Goal: Information Seeking & Learning: Learn about a topic

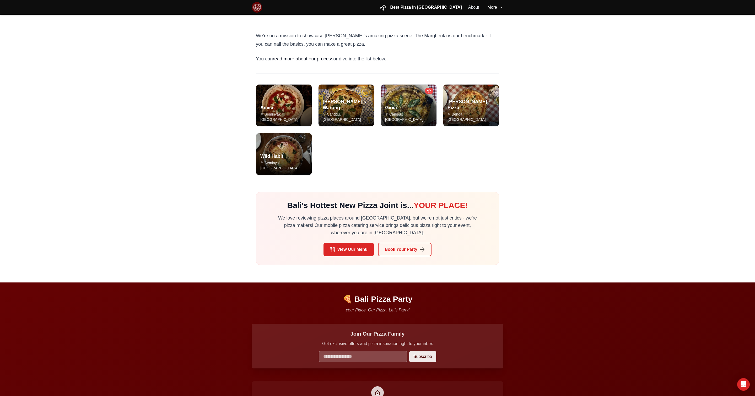
click at [178, 153] on main "We’re on a mission to showcase Bali’s amazing pizza scene. The Margherita is ou…" at bounding box center [377, 148] width 755 height 267
drag, startPoint x: 282, startPoint y: 153, endPoint x: 277, endPoint y: 153, distance: 4.5
click at [282, 153] on div "Wild Habit Seminyak, Bali" at bounding box center [284, 161] width 56 height 26
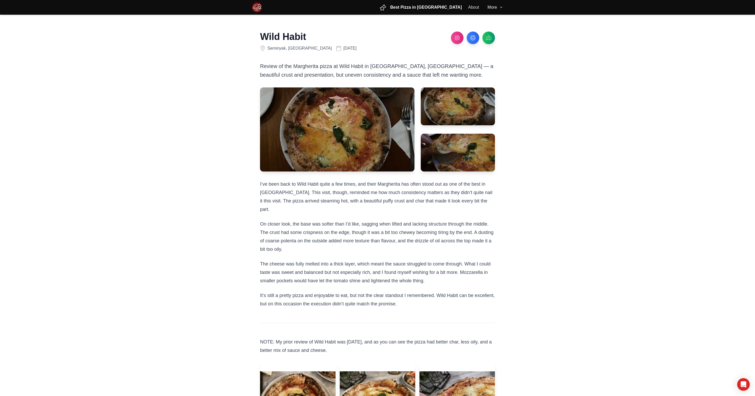
click at [273, 194] on p "I’ve been back to Wild Habit quite a few times, and their Margherita has often …" at bounding box center [377, 197] width 235 height 34
drag, startPoint x: 273, startPoint y: 194, endPoint x: 467, endPoint y: 190, distance: 193.9
click at [467, 190] on p "I’ve been back to Wild Habit quite a few times, and their Margherita has often …" at bounding box center [377, 197] width 235 height 34
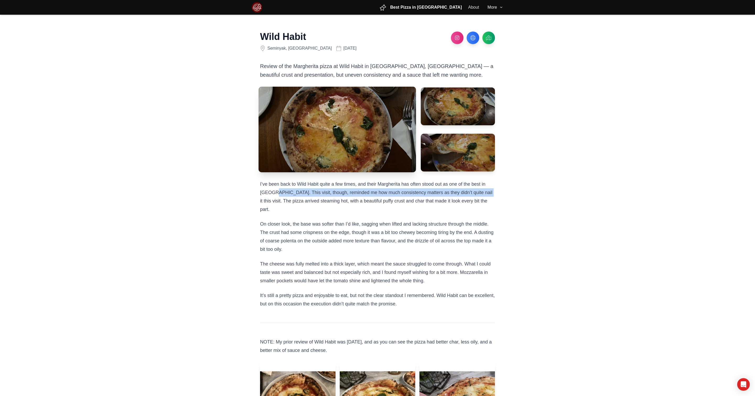
copy p "This visit, though, reminded me how much consistency matters as they didn’t qui…"
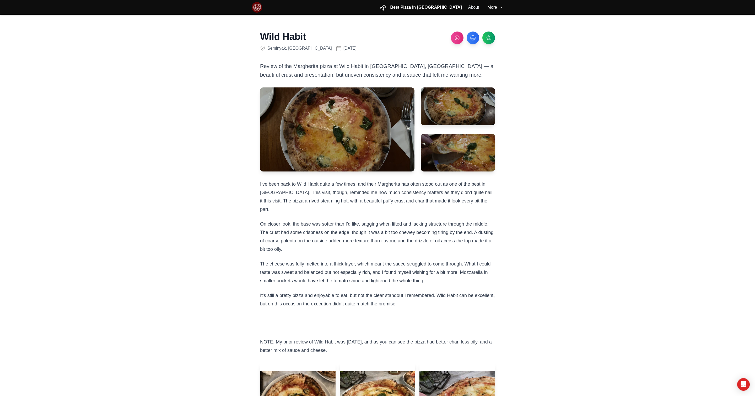
click at [223, 251] on main "Wild Habit [GEOGRAPHIC_DATA], [GEOGRAPHIC_DATA] [DATE] Review of the Margherita…" at bounding box center [377, 255] width 755 height 480
click at [213, 232] on main "Wild Habit [GEOGRAPHIC_DATA], [GEOGRAPHIC_DATA] [DATE] Review of the Margherita…" at bounding box center [377, 255] width 755 height 480
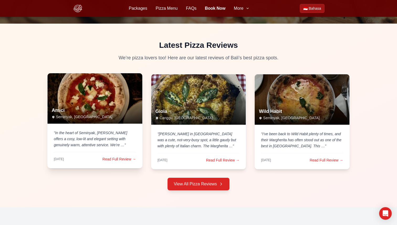
scroll to position [1287, 0]
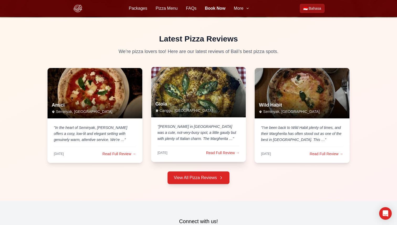
click at [177, 97] on div "Gioia Canggu, Bali" at bounding box center [198, 107] width 95 height 21
click at [228, 150] on link "Read Full Review →" at bounding box center [223, 152] width 34 height 5
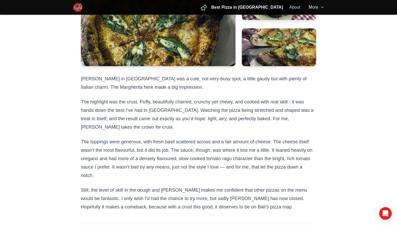
scroll to position [151, 0]
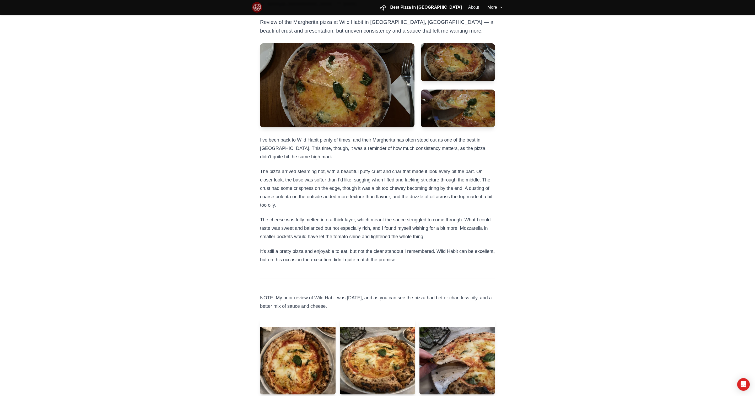
scroll to position [44, 0]
click at [102, 288] on main "Wild Habit [GEOGRAPHIC_DATA], [GEOGRAPHIC_DATA] [DATE] Review of the Margherita…" at bounding box center [377, 210] width 755 height 480
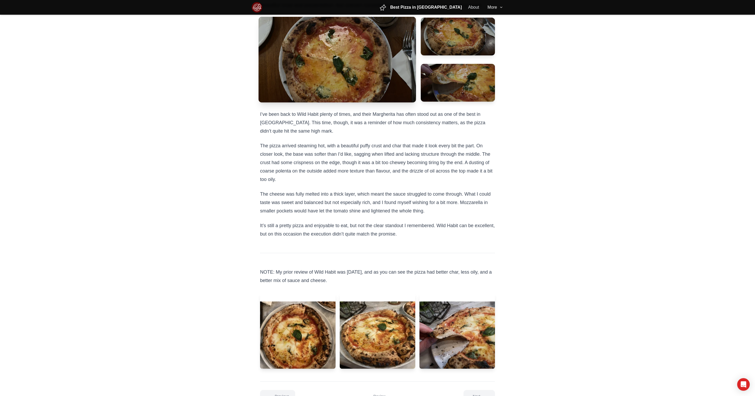
scroll to position [0, 0]
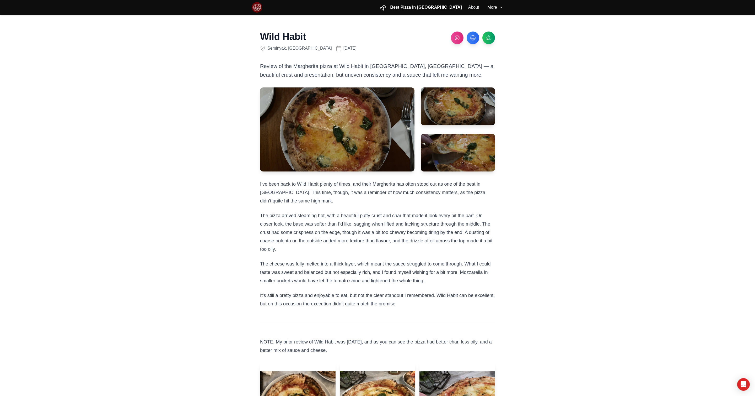
click at [438, 4] on span "Best Pizza in [GEOGRAPHIC_DATA]" at bounding box center [427, 7] width 72 height 6
